Goal: Task Accomplishment & Management: Manage account settings

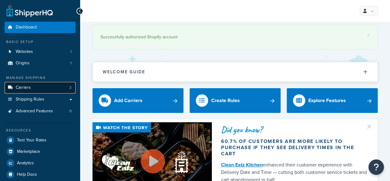
click at [38, 86] on link "Carriers 2" at bounding box center [40, 87] width 71 height 11
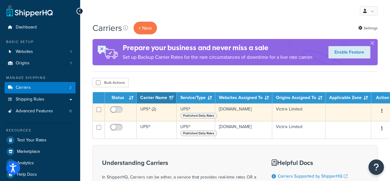
click at [156, 110] on td "UPS® (2)" at bounding box center [157, 112] width 40 height 18
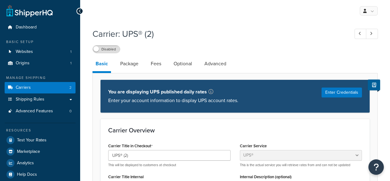
select select "ups"
click at [346, 100] on div "Enter Credentials" at bounding box center [342, 95] width 40 height 17
click at [345, 94] on button "Enter Credentials" at bounding box center [342, 92] width 40 height 10
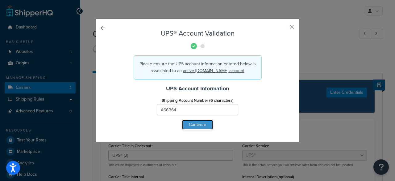
click at [188, 125] on button "Continue" at bounding box center [197, 124] width 31 height 10
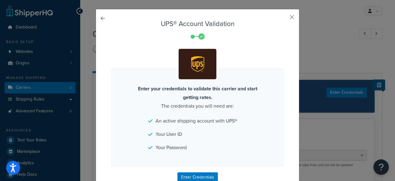
scroll to position [34, 0]
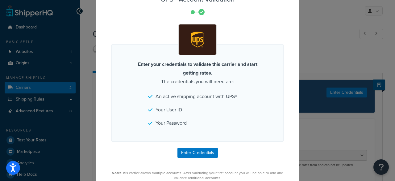
drag, startPoint x: 239, startPoint y: 92, endPoint x: 240, endPoint y: 132, distance: 39.8
click at [202, 151] on button "Enter Credentials" at bounding box center [197, 153] width 40 height 10
click at [377, 166] on div "UPS® Account Validation Enter your credentials to validate this carrier and sta…" at bounding box center [197, 90] width 395 height 181
click at [171, 85] on div "Enter your credentials to validate this carrier and start getting rates. The cr…" at bounding box center [197, 92] width 172 height 97
click at [311, 22] on div "UPS® Account Validation Enter your credentials to validate this carrier and sta…" at bounding box center [197, 90] width 395 height 181
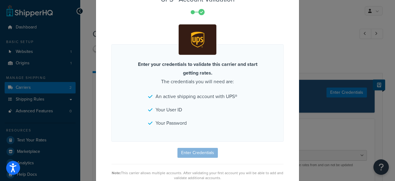
click at [301, 120] on div "UPS® Account Validation Enter your credentials to validate this carrier and sta…" at bounding box center [197, 90] width 395 height 181
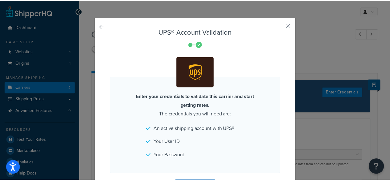
scroll to position [0, 0]
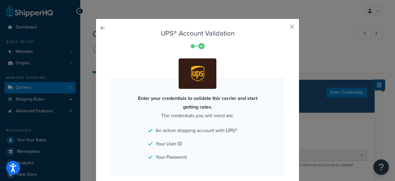
click at [284, 28] on button "button" at bounding box center [283, 29] width 2 height 2
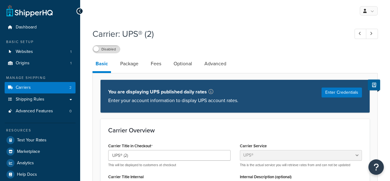
select select "ups"
click at [375, 165] on icon "Open Resource Center" at bounding box center [377, 166] width 6 height 9
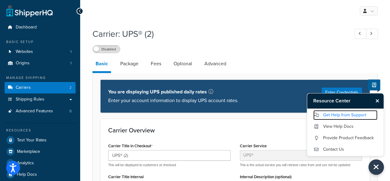
click at [350, 116] on link "Get Help from Support" at bounding box center [346, 115] width 64 height 10
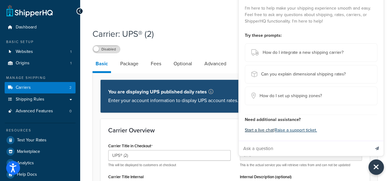
click at [263, 132] on button "Start a live chat" at bounding box center [259, 130] width 29 height 9
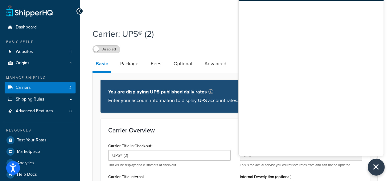
click at [378, 165] on icon "Close Resource Center" at bounding box center [376, 166] width 7 height 9
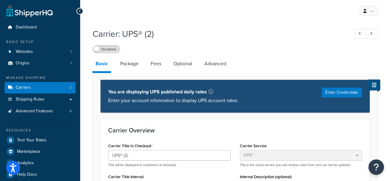
click at [377, 86] on button at bounding box center [374, 84] width 12 height 11
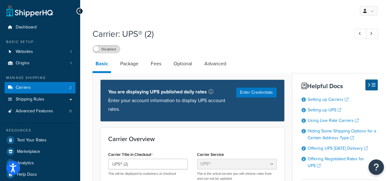
click at [373, 83] on icon at bounding box center [374, 84] width 4 height 5
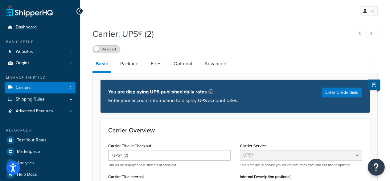
click at [378, 169] on icon "Open Resource Center" at bounding box center [377, 166] width 6 height 9
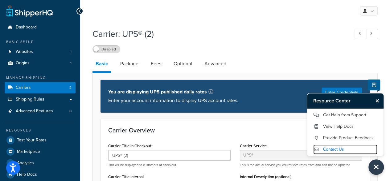
click at [337, 150] on link "Contact Us" at bounding box center [346, 149] width 64 height 10
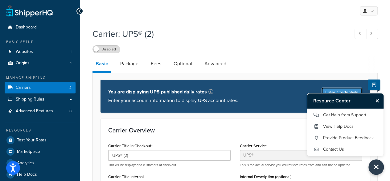
click at [341, 91] on button "Enter Credentials" at bounding box center [342, 92] width 40 height 10
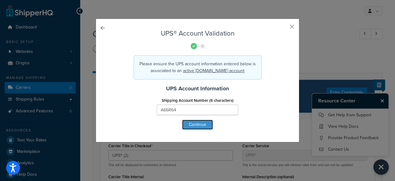
click at [205, 122] on button "Continue" at bounding box center [197, 124] width 31 height 10
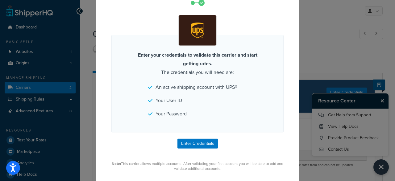
drag, startPoint x: 217, startPoint y: 109, endPoint x: 222, endPoint y: 142, distance: 33.1
drag, startPoint x: 244, startPoint y: 115, endPoint x: 246, endPoint y: 101, distance: 13.7
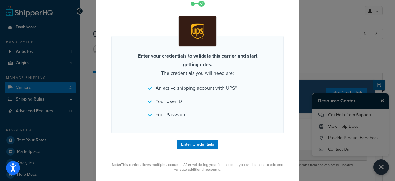
click at [259, 152] on form "UPS® Account Validation Enter your credentials to validate this carrier and sta…" at bounding box center [197, 79] width 172 height 184
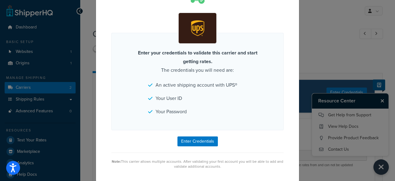
drag, startPoint x: 252, startPoint y: 135, endPoint x: 252, endPoint y: 148, distance: 13.6
drag, startPoint x: 153, startPoint y: 138, endPoint x: 156, endPoint y: 139, distance: 3.1
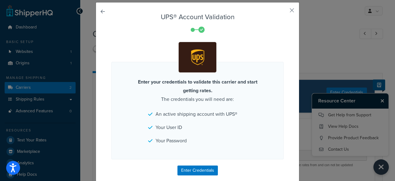
scroll to position [0, 0]
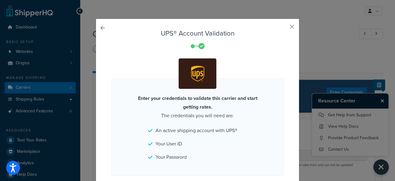
drag, startPoint x: 193, startPoint y: 118, endPoint x: 201, endPoint y: 59, distance: 59.4
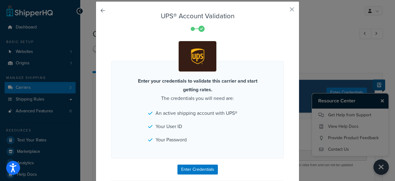
drag, startPoint x: 212, startPoint y: 88, endPoint x: 206, endPoint y: 125, distance: 37.2
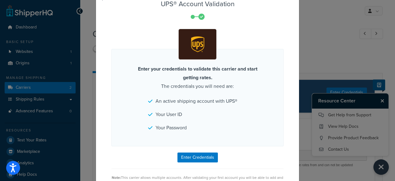
drag, startPoint x: 150, startPoint y: 81, endPoint x: 152, endPoint y: 41, distance: 39.6
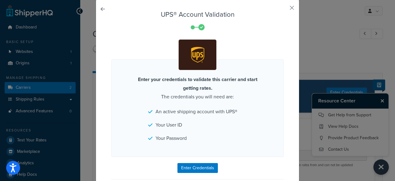
click at [111, 11] on link at bounding box center [111, 11] width 0 height 0
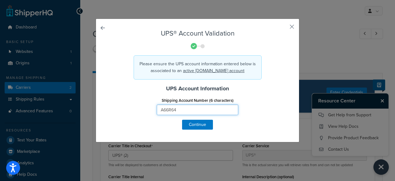
drag, startPoint x: 180, startPoint y: 107, endPoint x: 128, endPoint y: 104, distance: 52.2
click at [128, 104] on div "Shipping Account Number (6 characters) A66R64" at bounding box center [197, 108] width 181 height 24
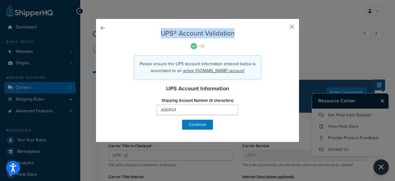
click at [292, 23] on div "UPS® Account Validation Please ensure the UPS account information entered below…" at bounding box center [198, 80] width 204 height 123
click at [284, 28] on button "button" at bounding box center [283, 29] width 2 height 2
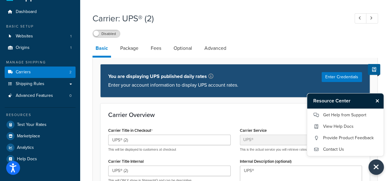
scroll to position [30, 0]
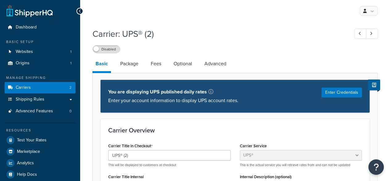
select select "ups"
click at [144, 65] on li "Package" at bounding box center [132, 63] width 31 height 15
click at [160, 63] on link "Fees" at bounding box center [156, 63] width 17 height 15
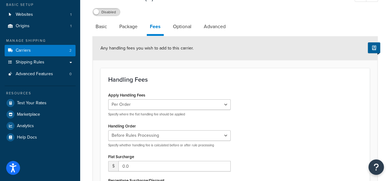
scroll to position [69, 0]
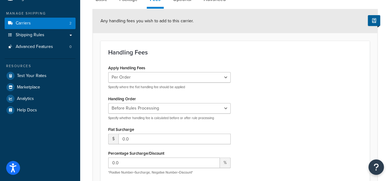
drag, startPoint x: 292, startPoint y: 40, endPoint x: 298, endPoint y: 77, distance: 38.5
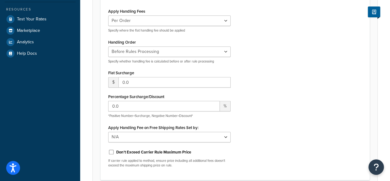
drag, startPoint x: 266, startPoint y: 82, endPoint x: 261, endPoint y: 110, distance: 28.1
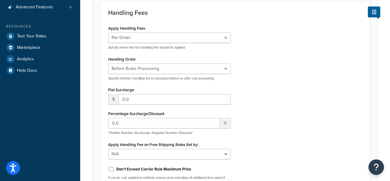
scroll to position [24, 0]
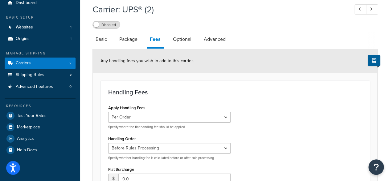
drag, startPoint x: 271, startPoint y: 103, endPoint x: 268, endPoint y: 35, distance: 68.6
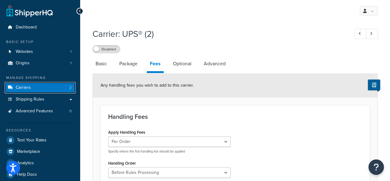
click at [29, 87] on span "Carriers" at bounding box center [23, 87] width 15 height 5
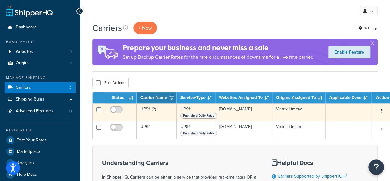
drag, startPoint x: 275, startPoint y: 139, endPoint x: 363, endPoint y: 119, distance: 90.2
click at [379, 109] on button "button" at bounding box center [382, 111] width 9 height 10
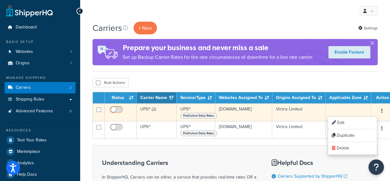
click at [111, 109] on input "checkbox" at bounding box center [117, 111] width 17 height 8
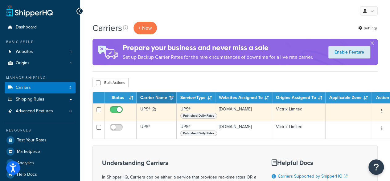
click at [114, 110] on input "checkbox" at bounding box center [117, 111] width 17 height 8
checkbox input "false"
click at [381, 112] on button "button" at bounding box center [382, 111] width 9 height 10
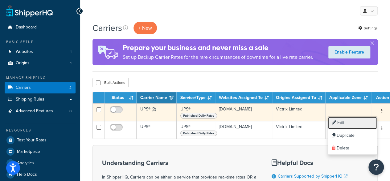
click at [351, 124] on link "Edit" at bounding box center [352, 122] width 49 height 13
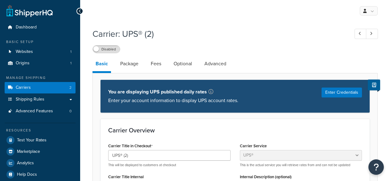
select select "ups"
click at [130, 64] on link "Package" at bounding box center [129, 63] width 24 height 15
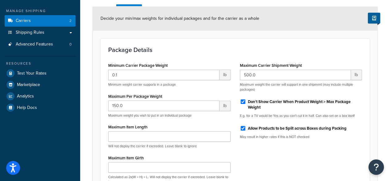
drag, startPoint x: 282, startPoint y: 44, endPoint x: 281, endPoint y: 57, distance: 13.6
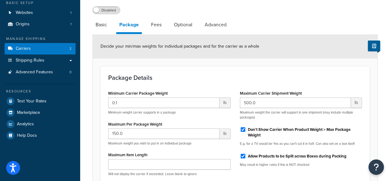
scroll to position [25, 0]
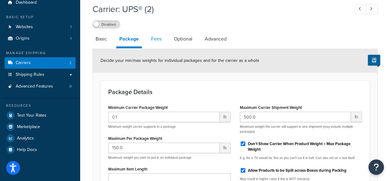
click at [156, 41] on link "Fees" at bounding box center [156, 38] width 17 height 15
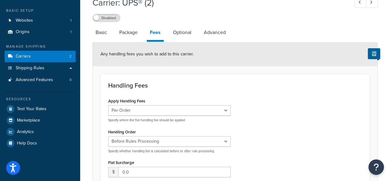
scroll to position [32, 0]
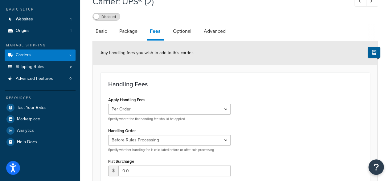
drag, startPoint x: 234, startPoint y: 78, endPoint x: 233, endPoint y: 85, distance: 7.2
click at [174, 35] on link "Optional" at bounding box center [182, 31] width 25 height 15
select select "business"
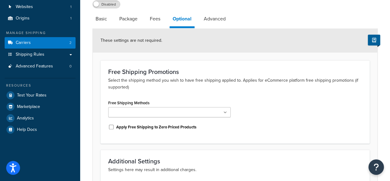
drag, startPoint x: 230, startPoint y: 74, endPoint x: 249, endPoint y: 79, distance: 19.8
drag, startPoint x: 257, startPoint y: 24, endPoint x: 258, endPoint y: 43, distance: 19.2
